Goal: Task Accomplishment & Management: Manage account settings

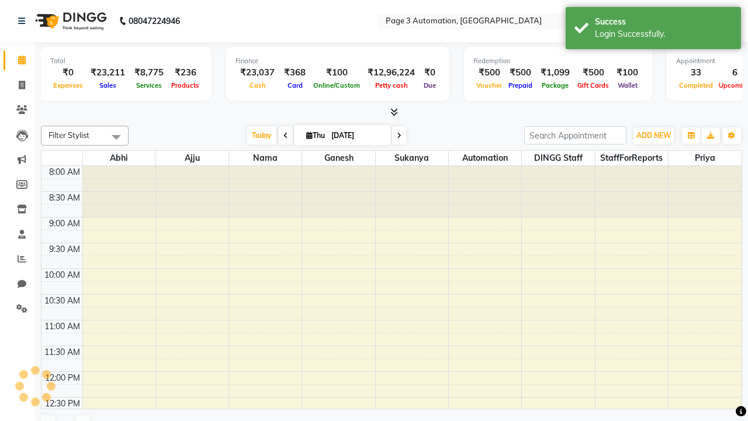
select select "en"
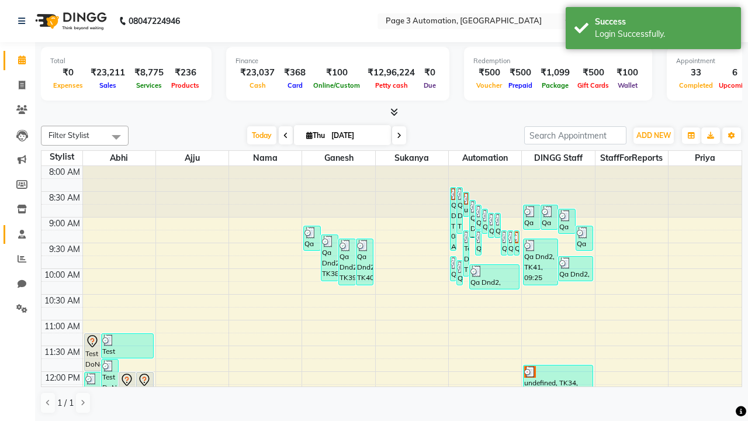
click at [18, 234] on span at bounding box center [22, 234] width 20 height 13
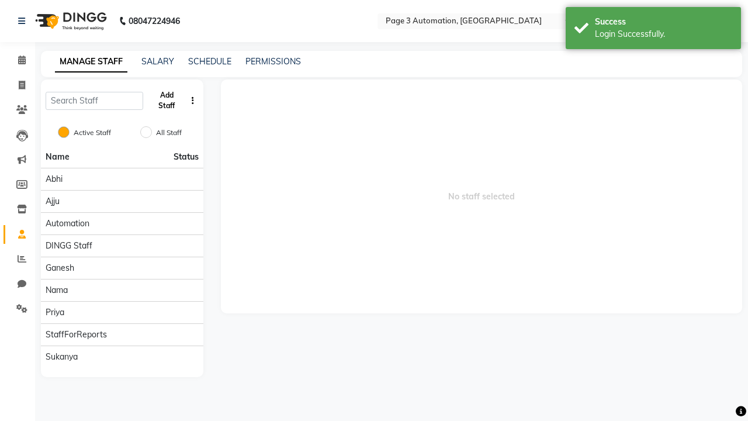
click at [167, 101] on button "Add Staff" at bounding box center [167, 100] width 38 height 30
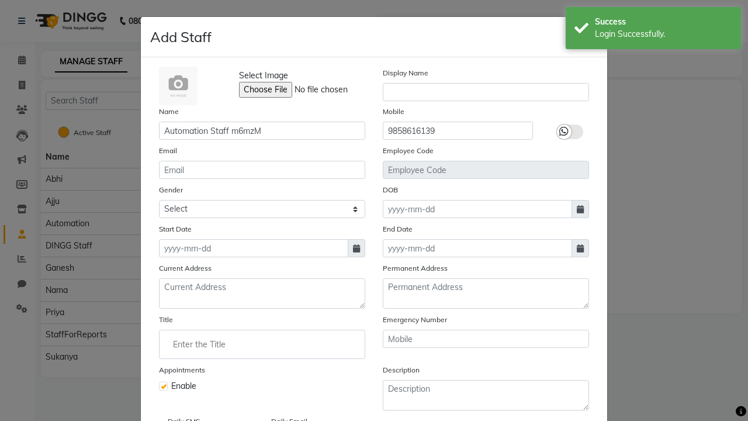
type input "9858616139"
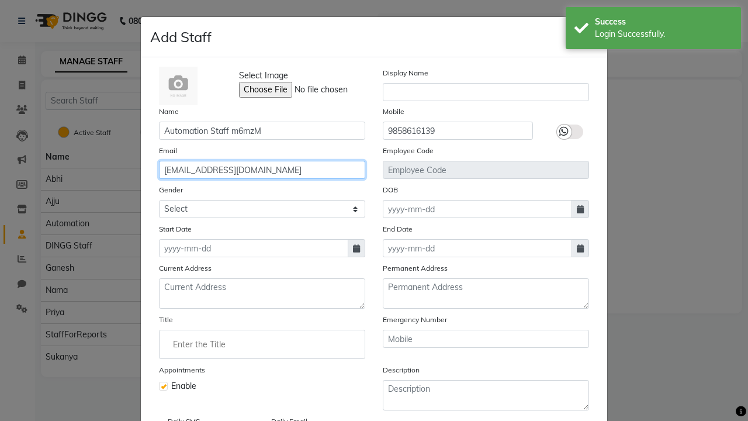
type input "[EMAIL_ADDRESS][DOMAIN_NAME]"
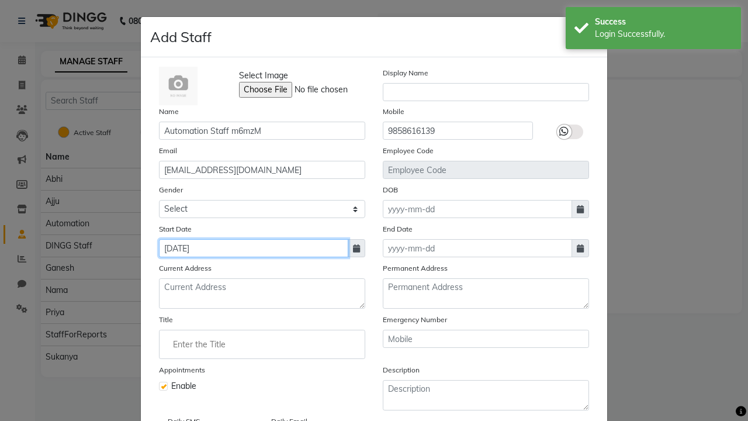
type input "[DATE]"
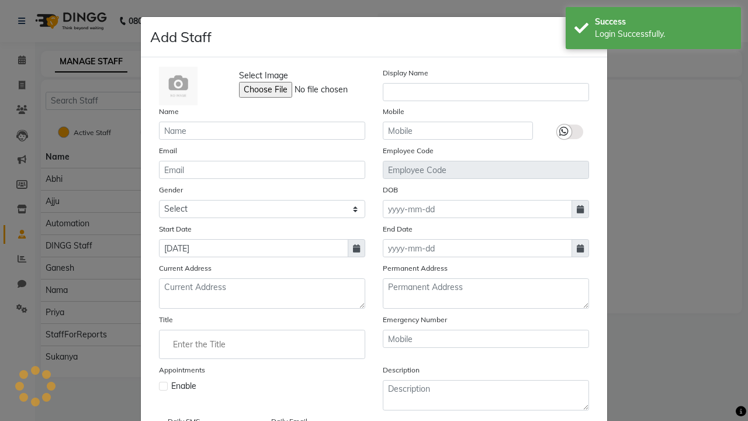
checkbox input "false"
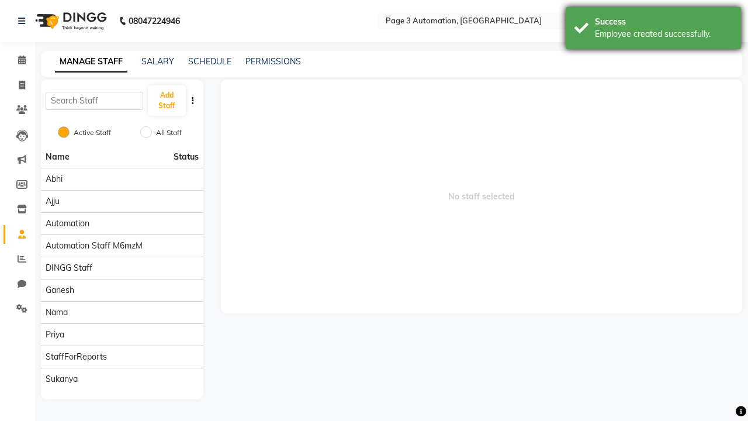
click at [653, 30] on div "Employee created successfully." at bounding box center [663, 34] width 137 height 12
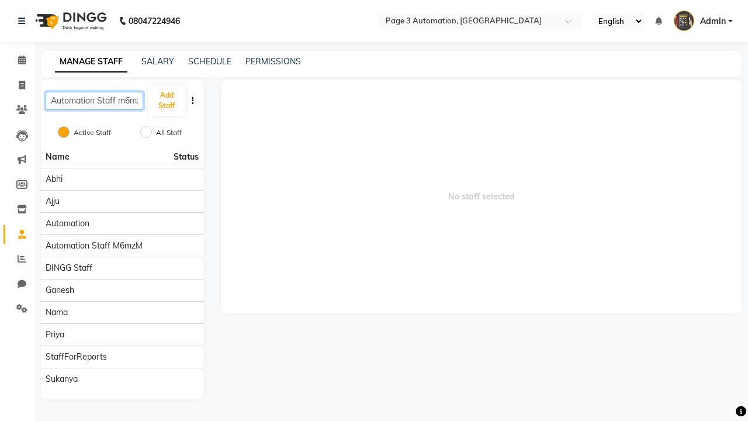
scroll to position [0, 10]
type input "Automation Staff m6mzM"
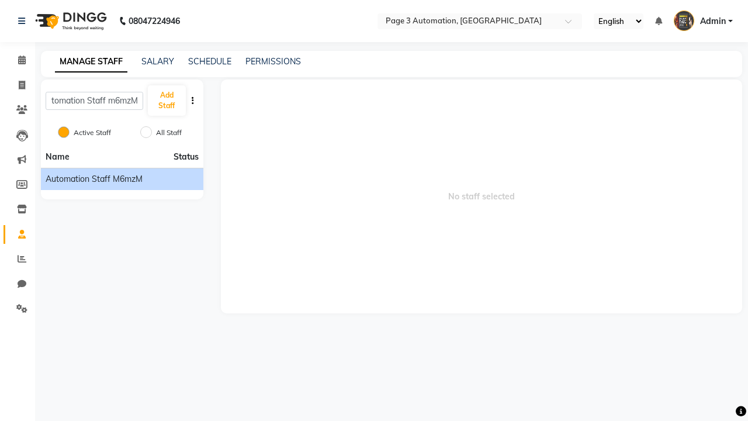
click at [122, 179] on span "Automation Staff m6mzM" at bounding box center [94, 179] width 97 height 12
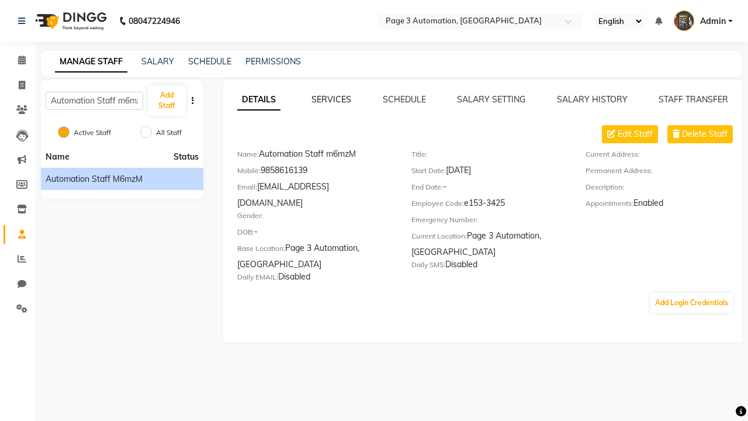
click at [331, 99] on link "SERVICES" at bounding box center [332, 99] width 40 height 11
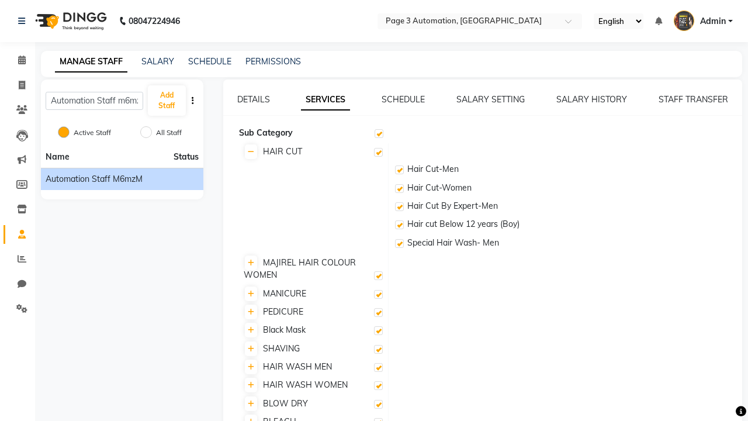
click at [378, 152] on label at bounding box center [378, 152] width 9 height 9
click at [378, 152] on input "checkbox" at bounding box center [378, 153] width 8 height 8
checkbox input "false"
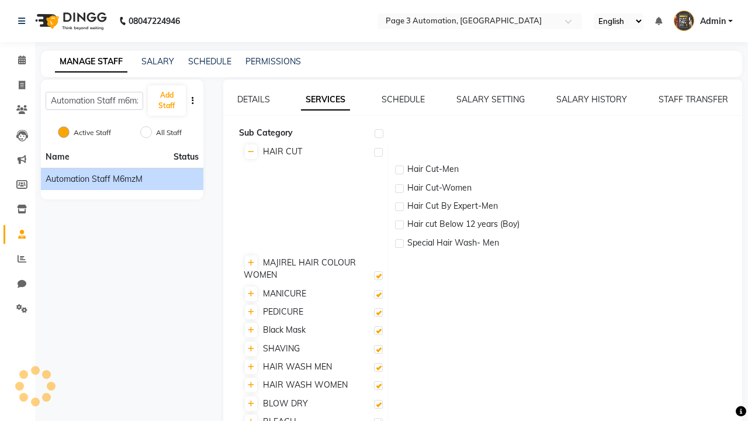
checkbox input "false"
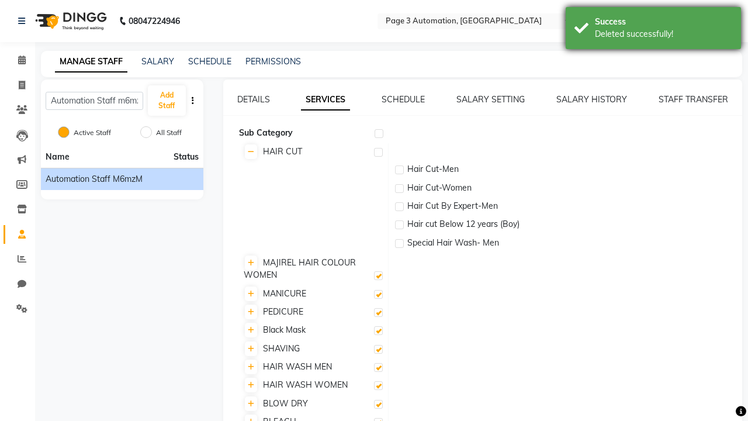
click at [653, 30] on div "Deleted successfully!" at bounding box center [663, 34] width 137 height 12
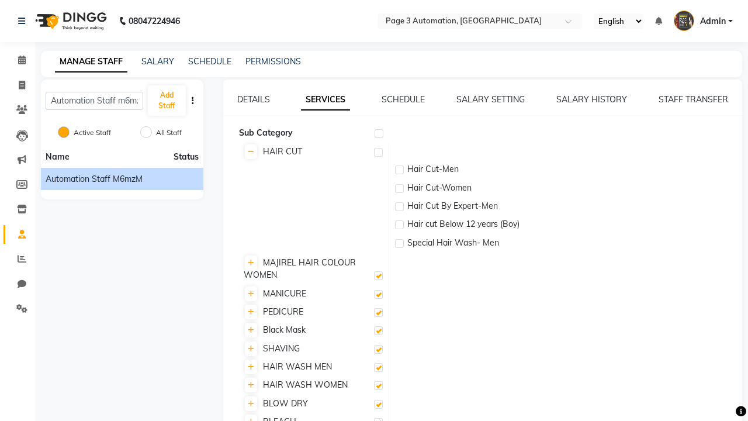
click at [378, 152] on label at bounding box center [378, 152] width 9 height 9
click at [378, 152] on input "checkbox" at bounding box center [378, 153] width 8 height 8
checkbox input "true"
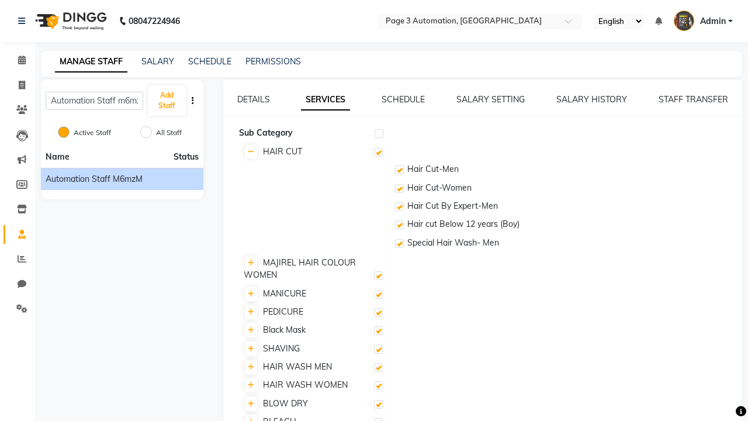
checkbox input "true"
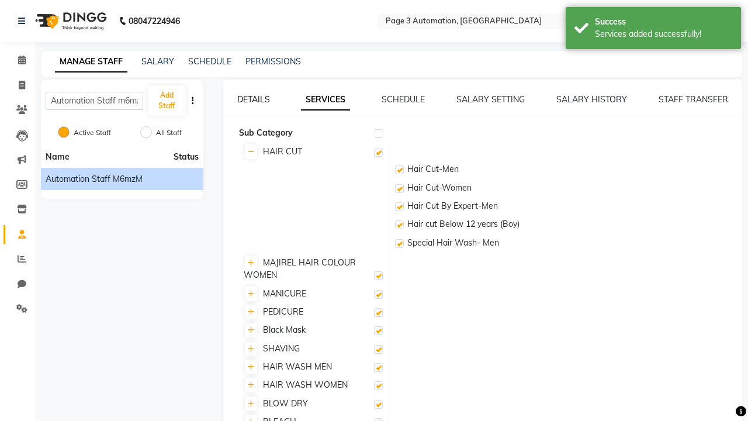
click at [653, 30] on div "Services added successfully!" at bounding box center [663, 34] width 137 height 12
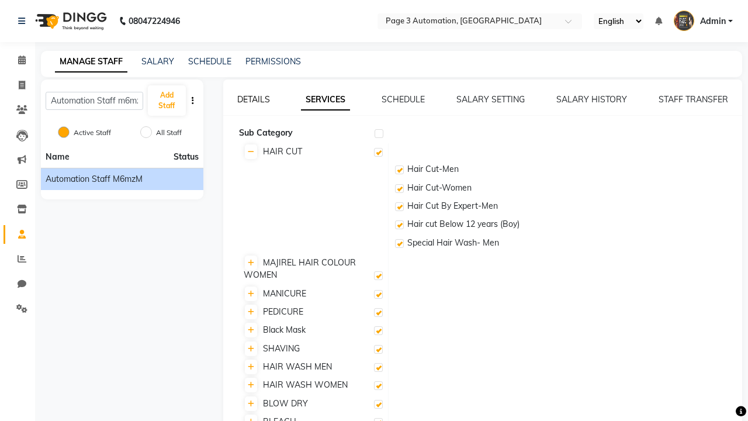
click at [253, 99] on link "DETAILS" at bounding box center [253, 99] width 33 height 11
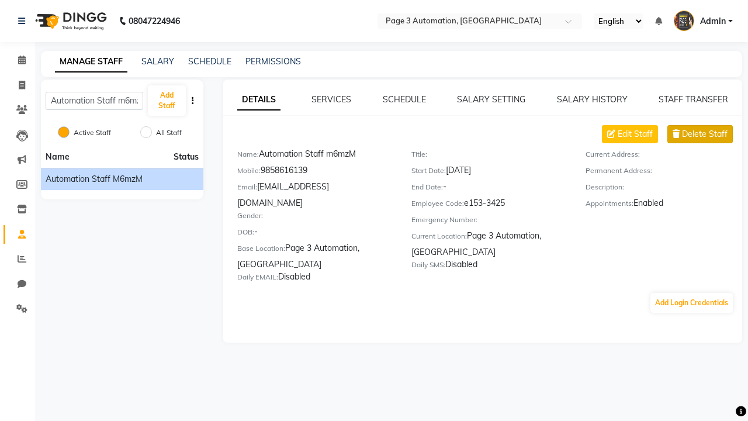
click at [705, 134] on span "Delete Staff" at bounding box center [705, 134] width 46 height 12
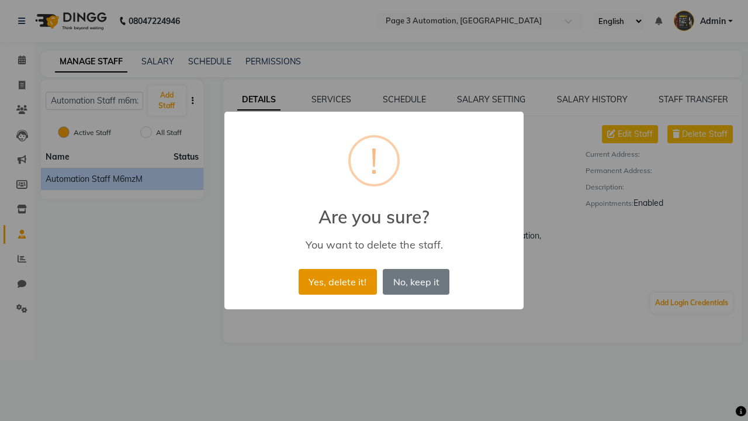
click at [348, 269] on button "Yes, delete it!" at bounding box center [338, 282] width 78 height 26
